Goal: Transaction & Acquisition: Purchase product/service

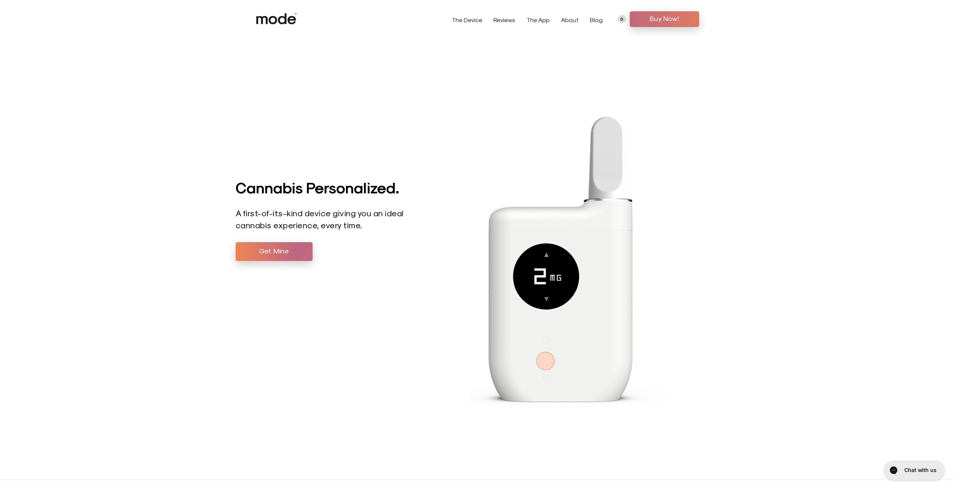
click at [685, 15] on span "Buy Now!" at bounding box center [664, 18] width 58 height 11
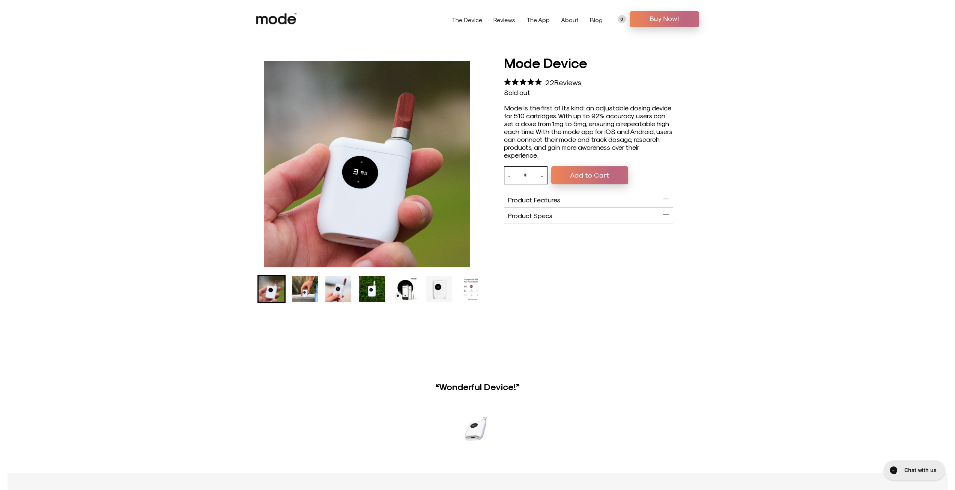
click at [310, 294] on img "Go to slide 2" at bounding box center [305, 289] width 26 height 26
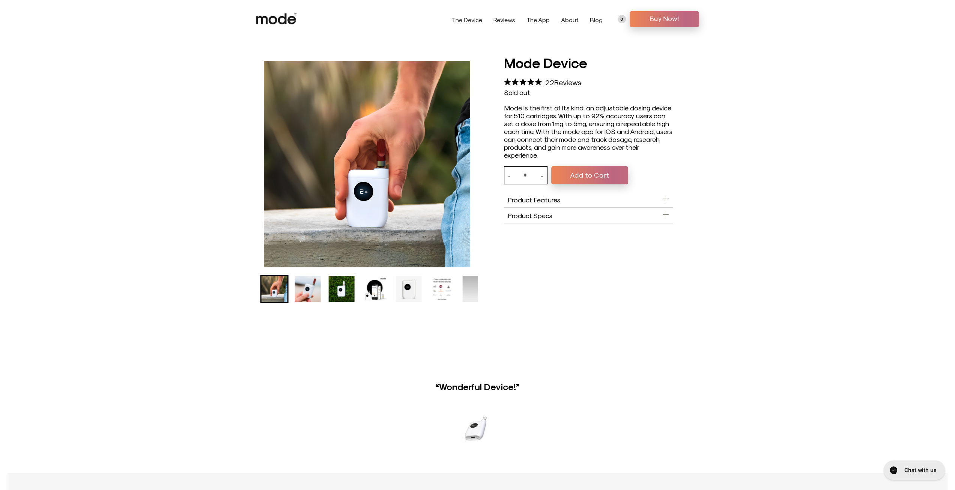
click at [322, 292] on ul "Mode Device product thumbnail" at bounding box center [335, 289] width 221 height 28
click at [334, 288] on img "Go to slide 4" at bounding box center [341, 289] width 26 height 26
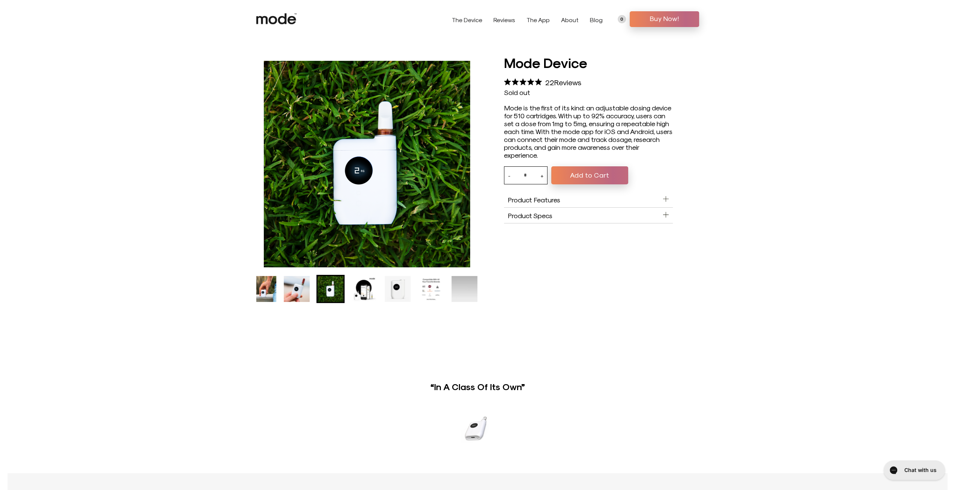
click at [614, 168] on button "Add to Cart" at bounding box center [589, 175] width 77 height 18
